Goal: Check status: Check status

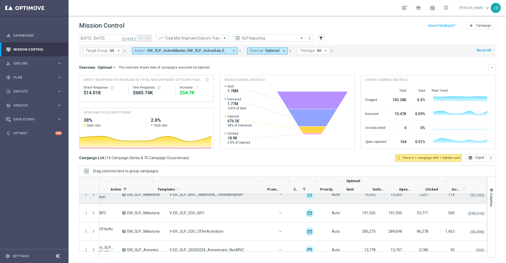
scroll to position [82, 0]
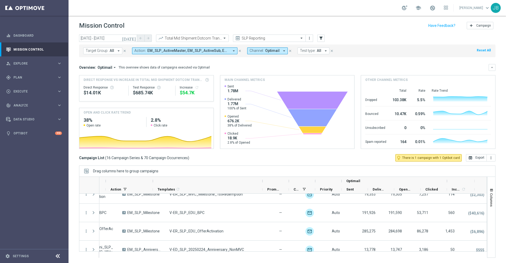
click at [132, 38] on icon "[DATE]" at bounding box center [129, 38] width 14 height 5
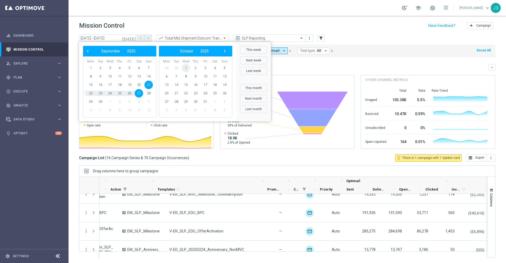
click at [186, 68] on span "1" at bounding box center [185, 68] width 8 height 8
click at [109, 68] on span "1" at bounding box center [110, 68] width 8 height 8
type input "[DATE] - [DATE]"
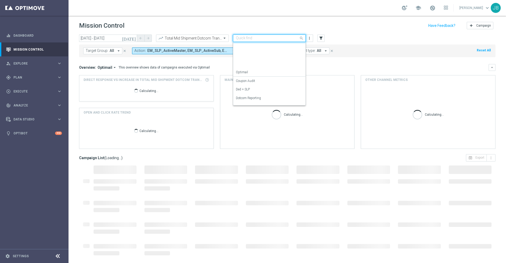
click at [260, 35] on div "Quick find SLP Reporting" at bounding box center [269, 37] width 73 height 7
click at [253, 56] on label "OMNI Reporting" at bounding box center [247, 57] width 23 height 4
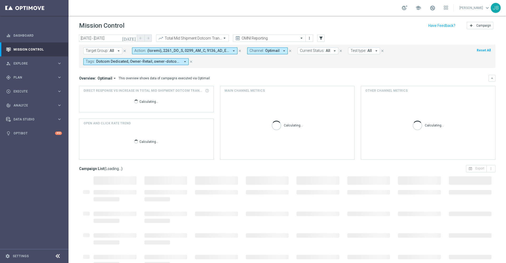
scroll to position [0, 0]
click at [422, 79] on div "Overview: Optimail arrow_drop_down This overview shows data of campaigns execut…" at bounding box center [283, 78] width 409 height 5
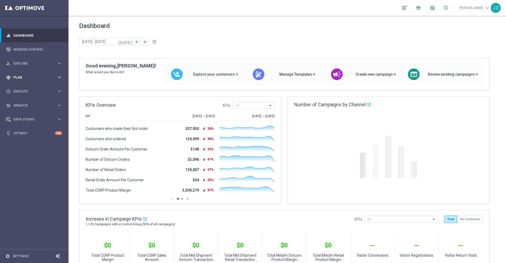
click at [36, 78] on span "Plan" at bounding box center [34, 77] width 43 height 3
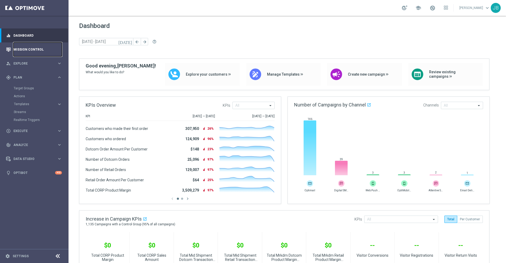
click at [33, 50] on link "Mission Control" at bounding box center [37, 49] width 48 height 14
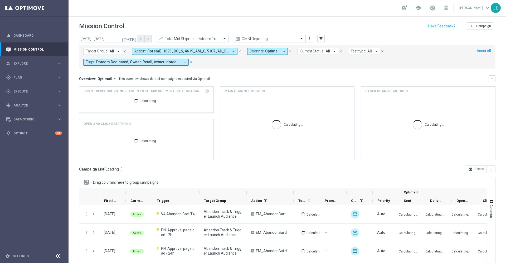
click at [133, 39] on icon "[DATE]" at bounding box center [129, 38] width 14 height 5
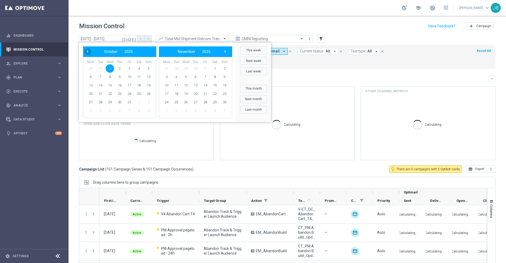
click at [89, 52] on span "‹" at bounding box center [87, 51] width 7 height 7
click at [150, 87] on span "21" at bounding box center [148, 85] width 8 height 8
click at [139, 93] on span "27" at bounding box center [139, 94] width 8 height 8
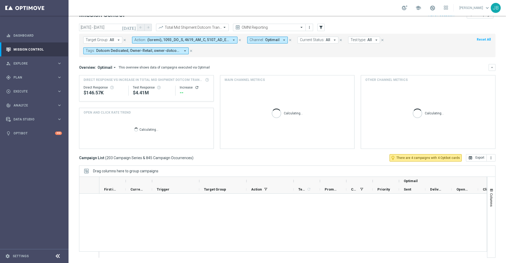
scroll to position [3684, 0]
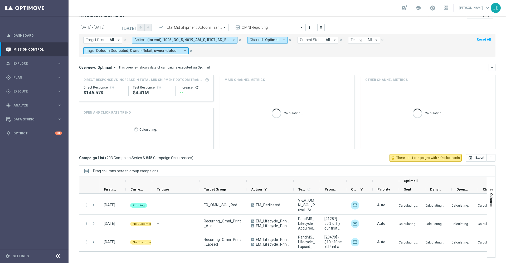
click at [133, 27] on icon "[DATE]" at bounding box center [129, 27] width 14 height 5
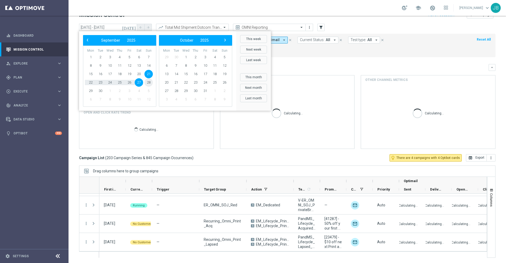
click at [147, 85] on span "28" at bounding box center [148, 82] width 8 height 8
click at [214, 58] on span "4" at bounding box center [214, 57] width 8 height 8
type input "[DATE] - [DATE]"
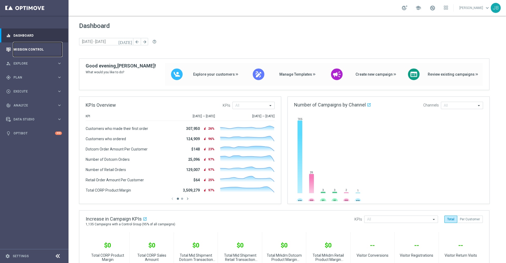
click at [43, 47] on link "Mission Control" at bounding box center [37, 49] width 48 height 14
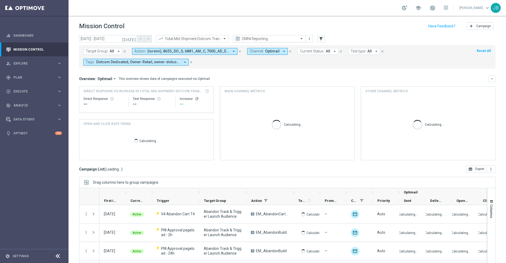
click at [253, 39] on input "text" at bounding box center [264, 39] width 56 height 4
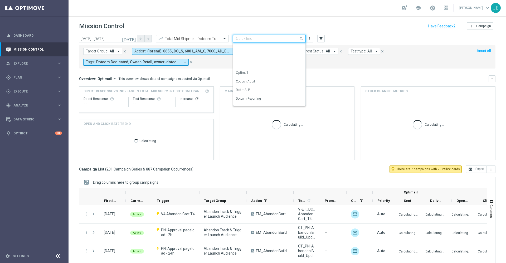
scroll to position [67, 0]
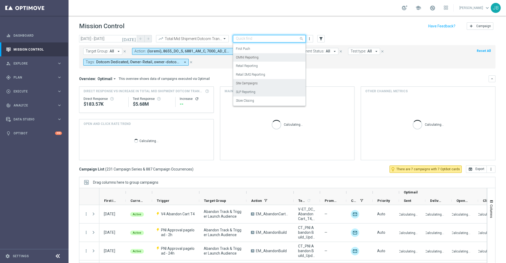
click at [251, 91] on label "SLP Reporting" at bounding box center [245, 92] width 19 height 4
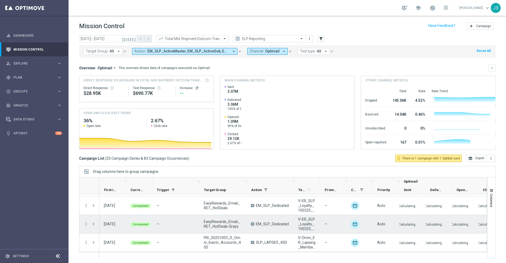
scroll to position [1, 0]
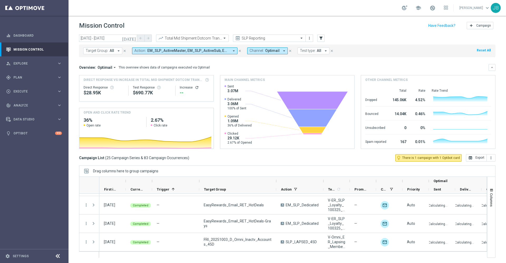
drag, startPoint x: 246, startPoint y: 179, endPoint x: 278, endPoint y: 182, distance: 31.7
click at [277, 182] on div at bounding box center [276, 181] width 2 height 8
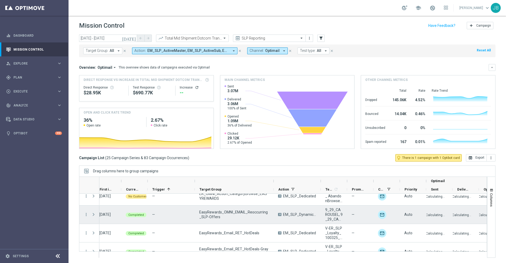
scroll to position [374, 0]
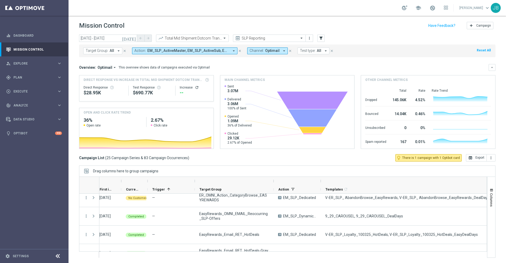
drag, startPoint x: 347, startPoint y: 181, endPoint x: 505, endPoint y: 177, distance: 158.8
click at [505, 177] on div "Mission Control add Campaign [DATE] [DATE] - [DATE] arrow_back arrow_forward To…" at bounding box center [286, 139] width 437 height 247
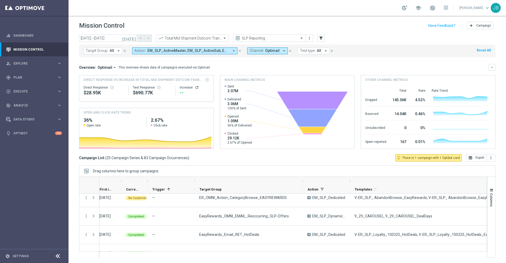
drag, startPoint x: 274, startPoint y: 181, endPoint x: 306, endPoint y: 182, distance: 32.2
click at [304, 182] on div at bounding box center [302, 181] width 2 height 8
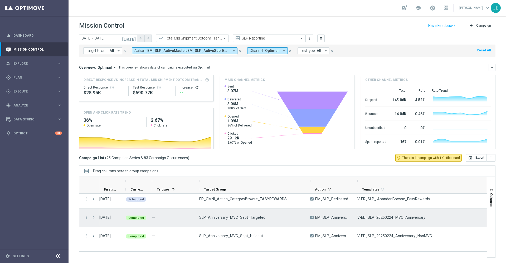
scroll to position [0, 0]
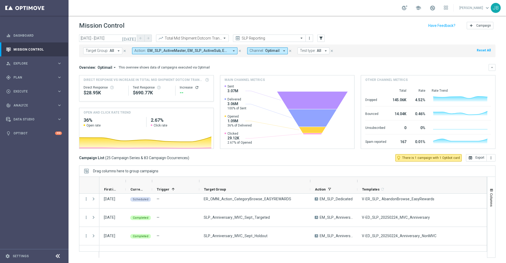
click at [133, 38] on icon "[DATE]" at bounding box center [129, 38] width 14 height 5
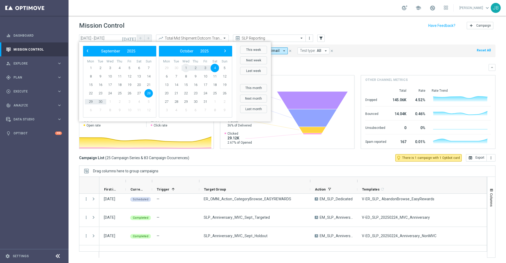
click at [186, 68] on span "1" at bounding box center [185, 68] width 8 height 8
click at [110, 66] on span "1" at bounding box center [110, 68] width 8 height 8
type input "[DATE] - [DATE]"
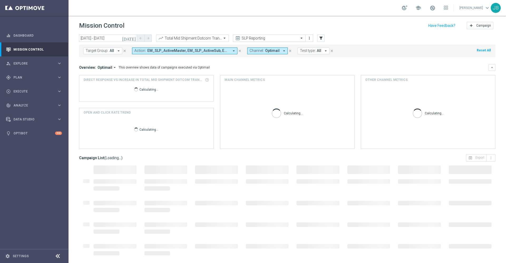
click at [248, 37] on input "text" at bounding box center [264, 38] width 56 height 4
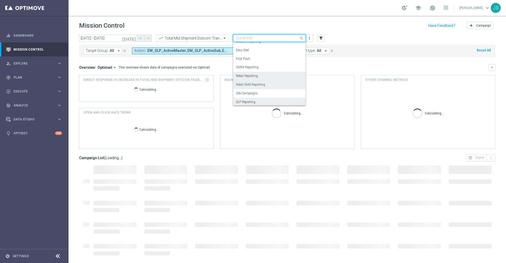
scroll to position [56, 0]
click at [255, 68] on label "OMNI Reporting" at bounding box center [247, 68] width 23 height 4
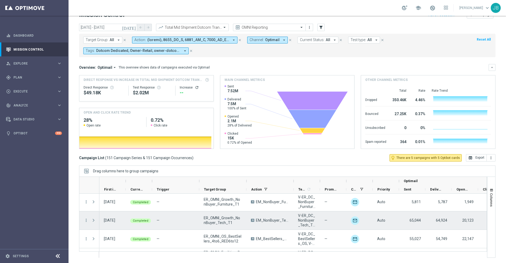
scroll to position [2673, 0]
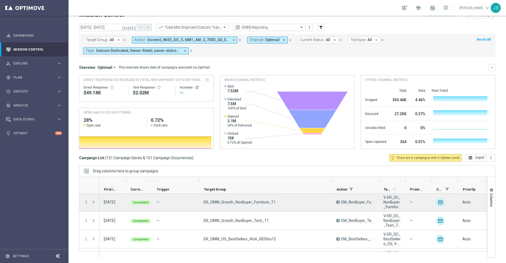
drag, startPoint x: 246, startPoint y: 182, endPoint x: 334, endPoint y: 202, distance: 89.6
click at [334, 202] on div at bounding box center [283, 216] width 408 height 81
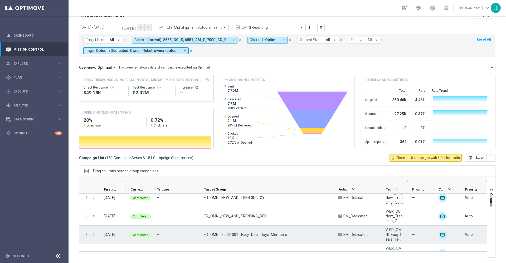
scroll to position [2435, 0]
